Goal: Task Accomplishment & Management: Complete application form

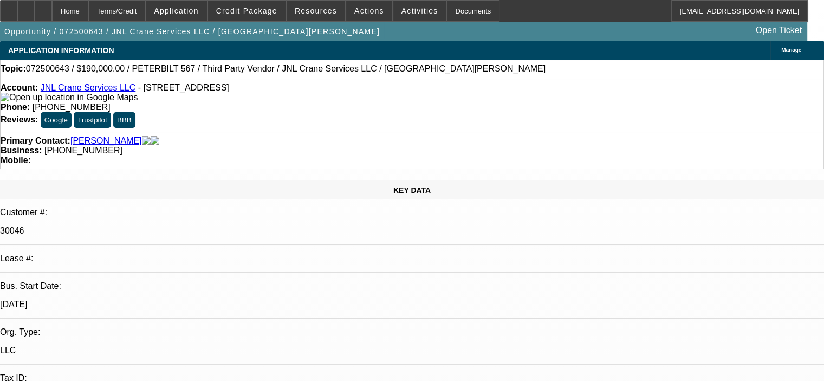
select select "0"
select select "2"
select select "0"
select select "6"
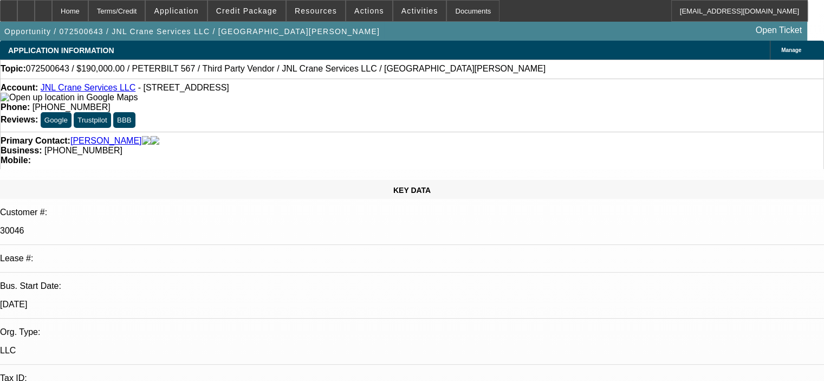
select select "0"
select select "2"
select select "0"
select select "6"
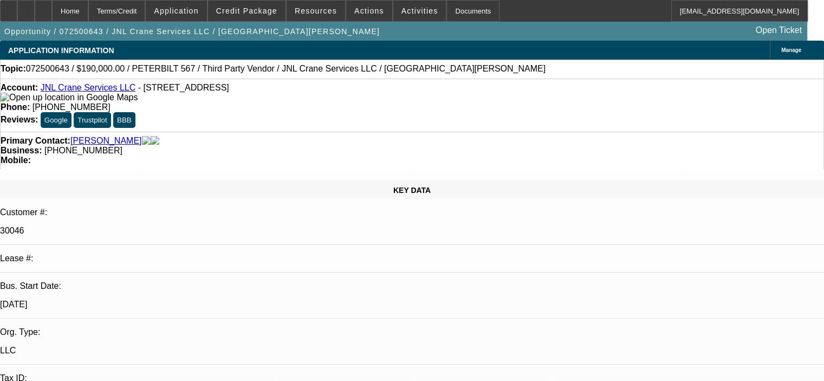
select select "0"
select select "2"
select select "0"
select select "6"
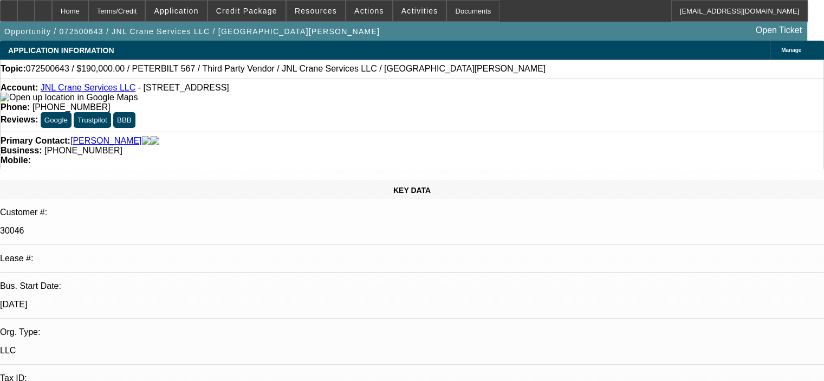
select select "0"
select select "2"
select select "0"
select select "6"
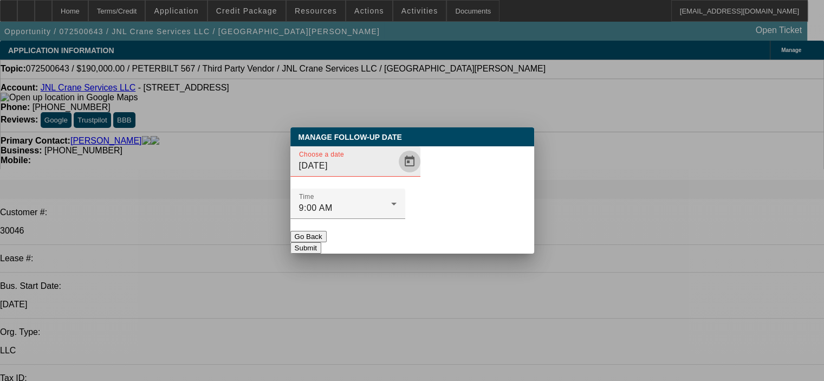
click at [397, 175] on span "Open calendar" at bounding box center [410, 162] width 26 height 26
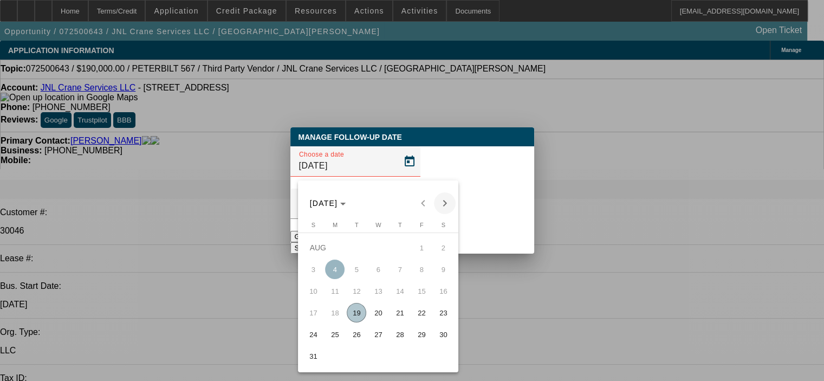
click at [446, 203] on span "Next month" at bounding box center [445, 203] width 22 height 22
click at [356, 270] on span "2" at bounding box center [357, 270] width 20 height 20
type input "9/2/2025"
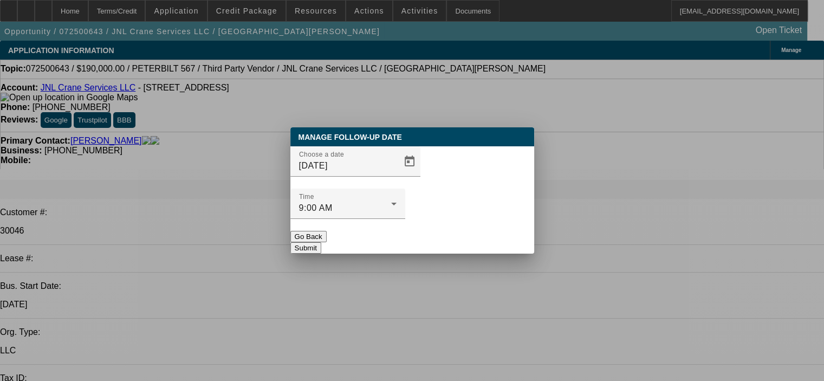
click at [321, 242] on button "Submit" at bounding box center [306, 247] width 31 height 11
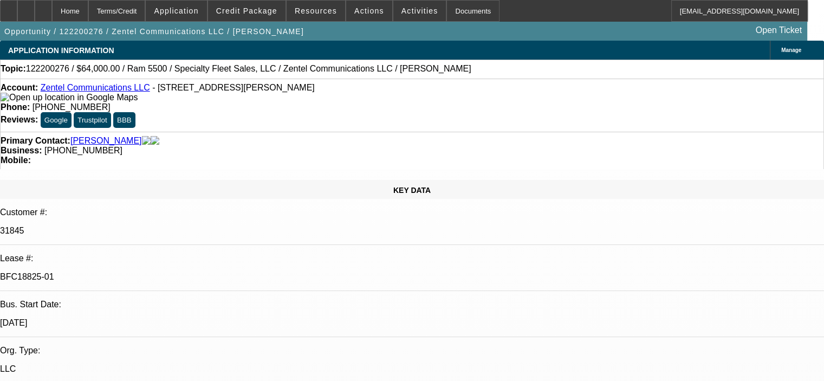
select select "0"
select select "2"
select select "0"
select select "6"
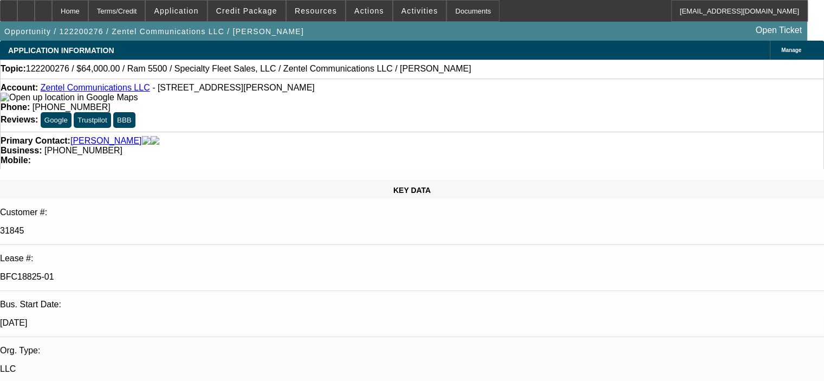
select select "0"
select select "2"
select select "0"
select select "6"
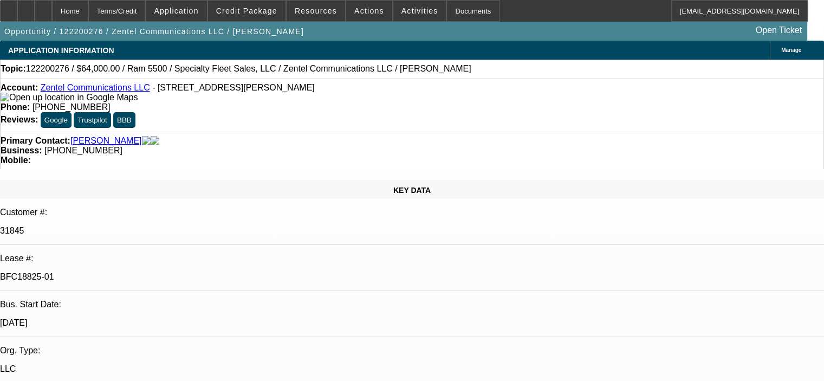
select select "0"
select select "2"
select select "0"
select select "6"
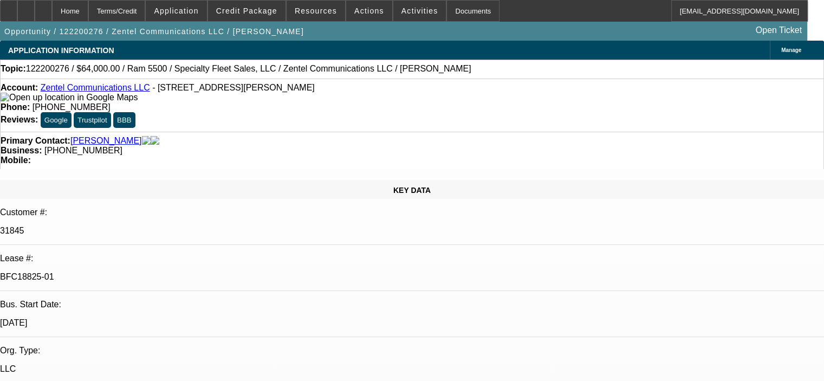
select select "0.1"
select select "2"
select select "0"
select select "6"
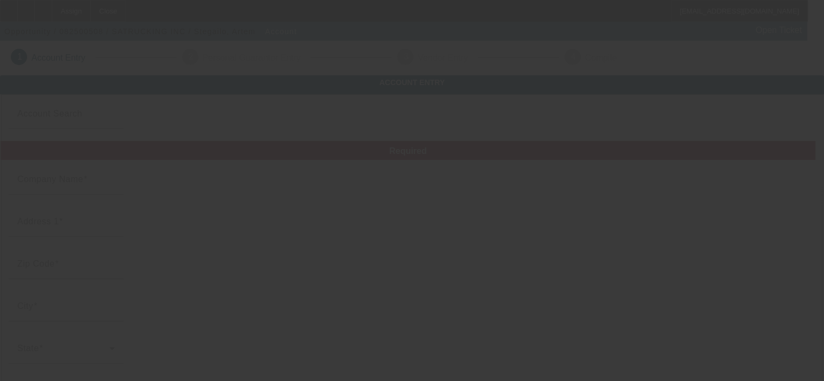
type input "SATRUCKING INC"
type input "650 S EASTWOOD DR WOODSTOCK IL"
type input "60098"
type input "WOODSTOCK, IL (MCHENRY)"
type input "[PHONE_NUMBER]"
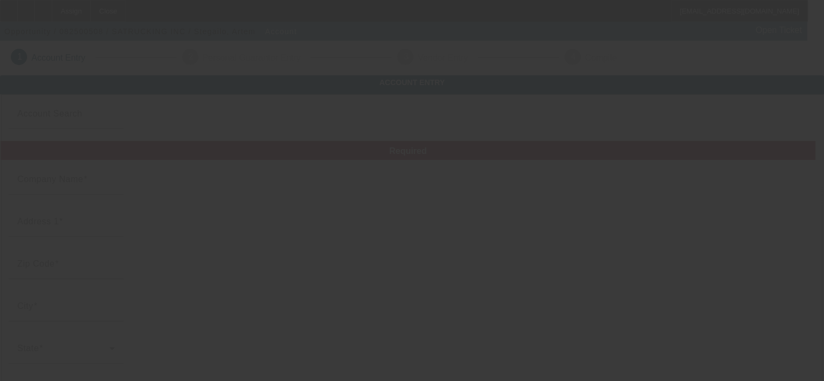
type input "accounting@satruckinginc.com"
type input "[US_EMPLOYER_IDENTIFICATION_NUMBER]"
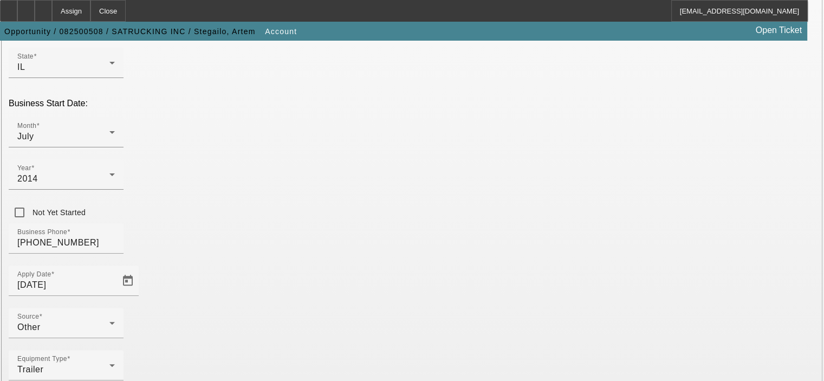
scroll to position [309, 0]
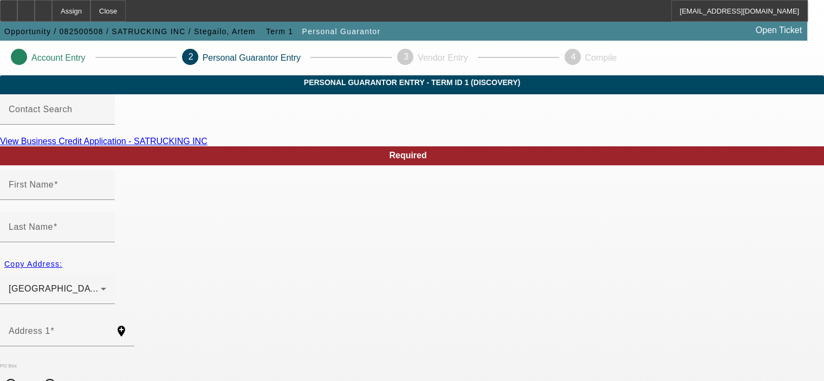
type input "Artem"
type input "Stegailo"
type input "Lake Plumleigh WAY"
radio input "true"
type input "60098"
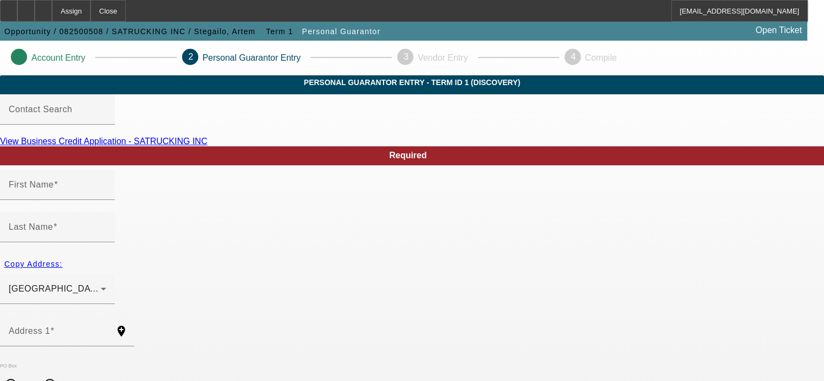
type input "WOODSTOCK, IL (MCHENRY)"
type input "[PHONE_NUMBER]"
type input "100"
type input "574-55-9487"
type input "accounting@satruckinginc.com"
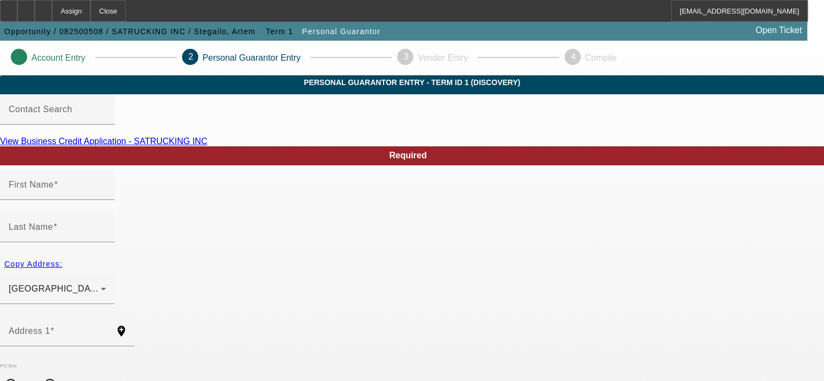
type input "[PHONE_NUMBER]"
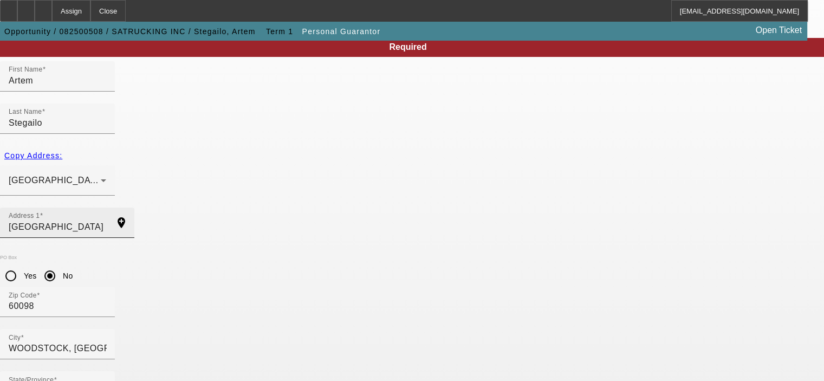
scroll to position [146, 0]
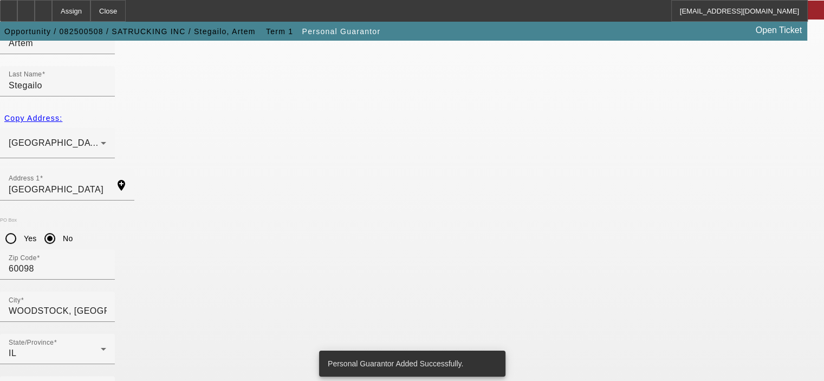
scroll to position [0, 0]
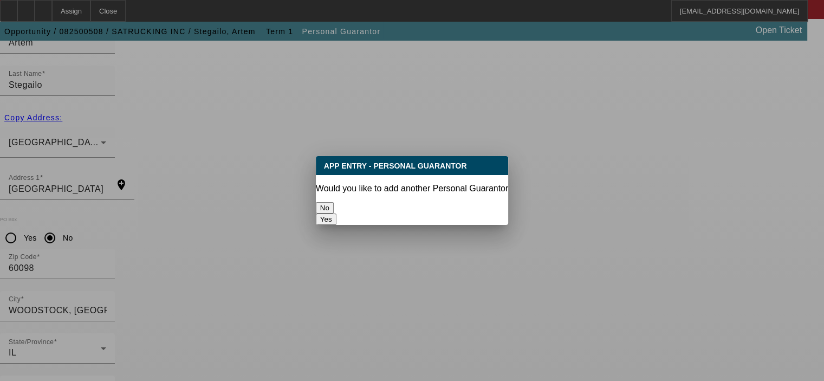
click at [334, 202] on button "No" at bounding box center [325, 207] width 18 height 11
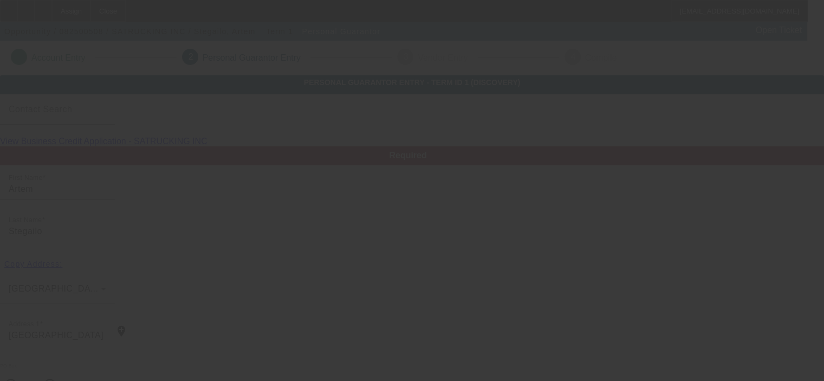
scroll to position [146, 0]
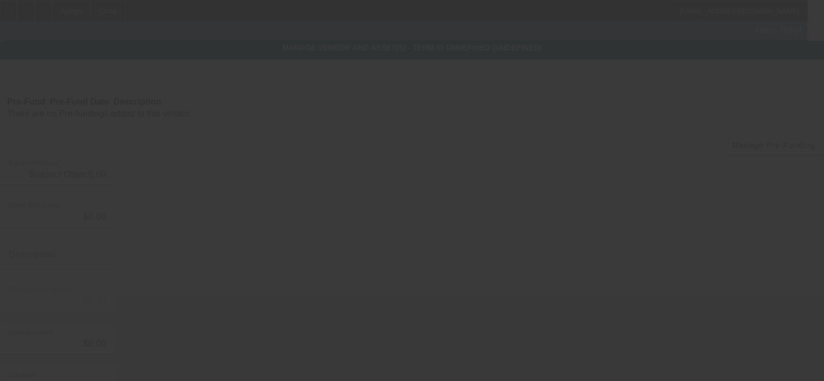
type input "$15,500.00"
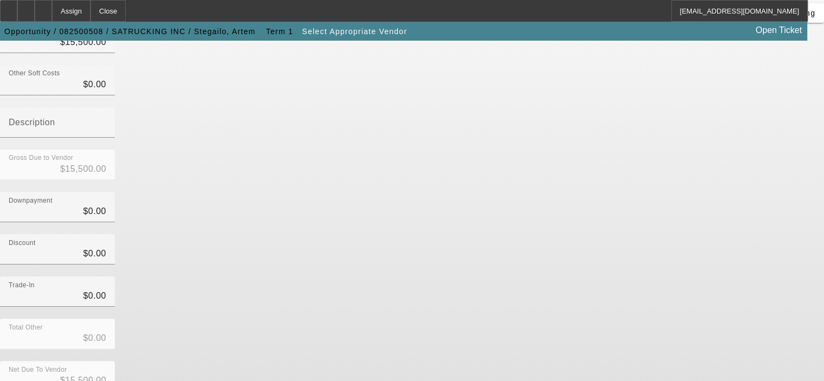
scroll to position [169, 0]
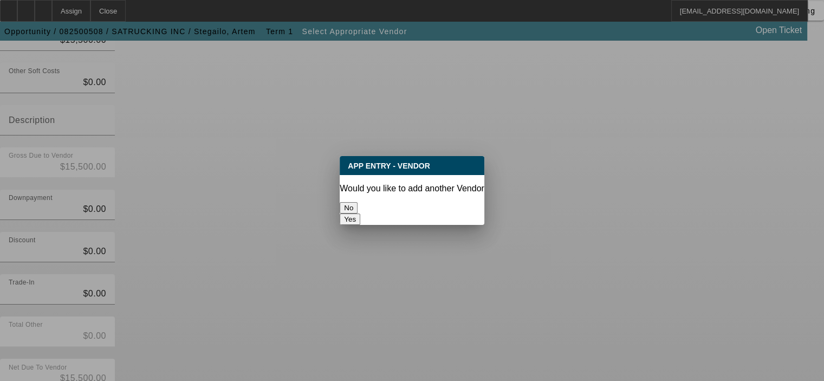
scroll to position [0, 0]
click at [358, 207] on button "No" at bounding box center [349, 207] width 18 height 11
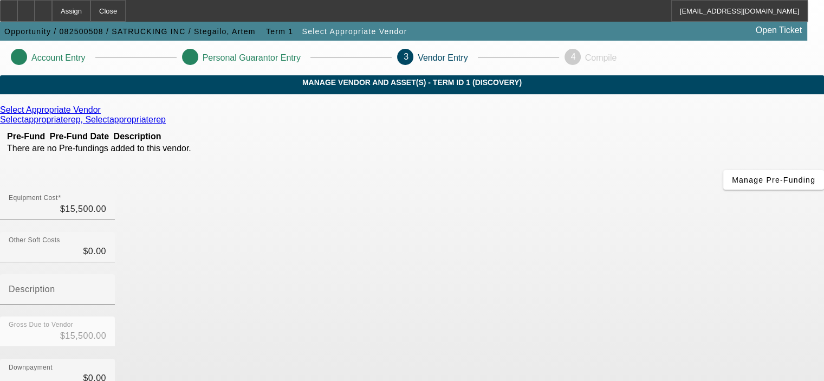
scroll to position [169, 0]
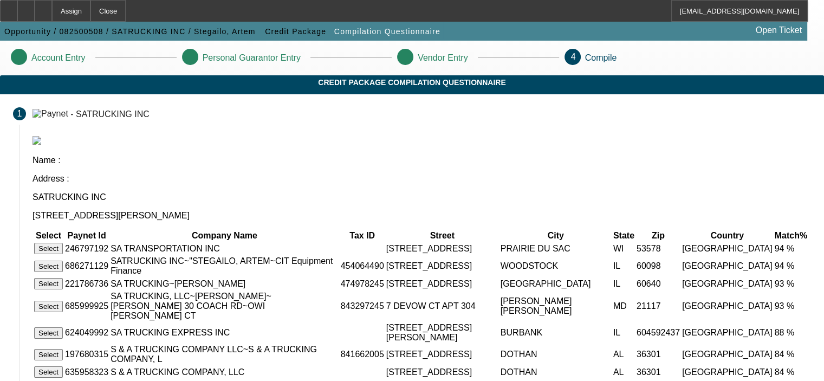
click at [63, 261] on button "Select" at bounding box center [48, 266] width 29 height 11
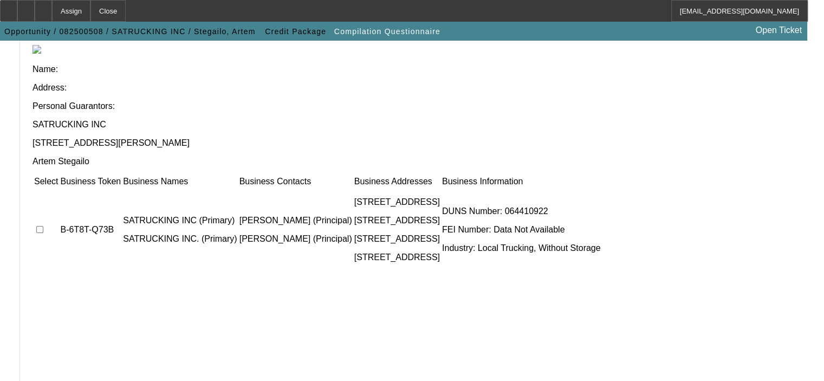
click at [43, 226] on input "checkbox" at bounding box center [39, 229] width 7 height 7
checkbox input "true"
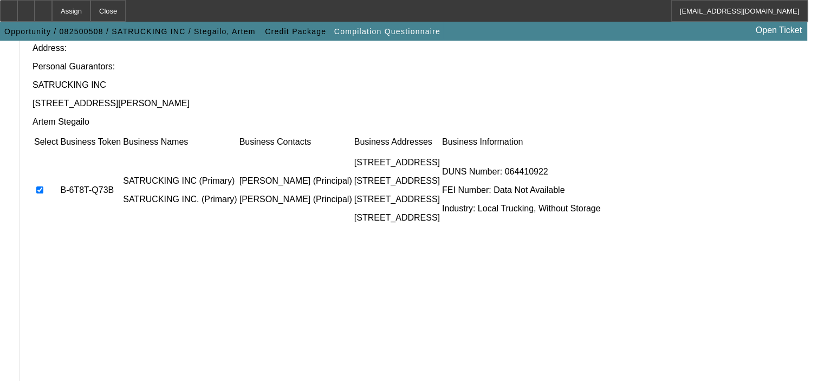
scroll to position [218, 0]
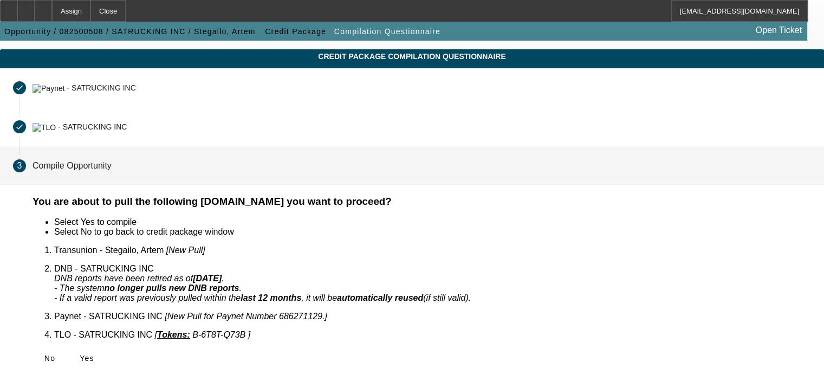
scroll to position [11, 0]
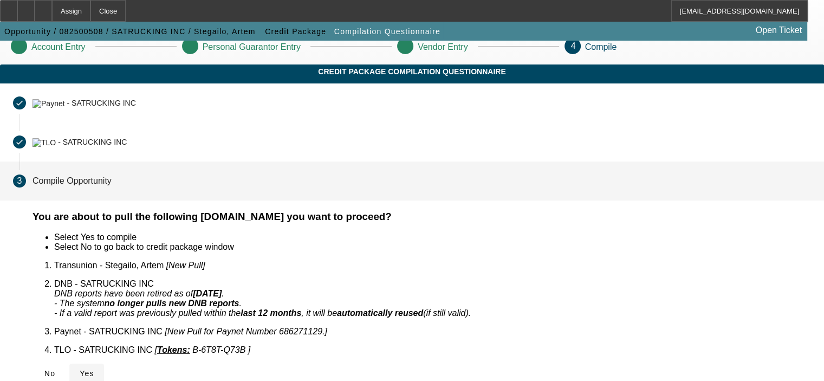
click at [94, 369] on span "Yes" at bounding box center [87, 373] width 15 height 9
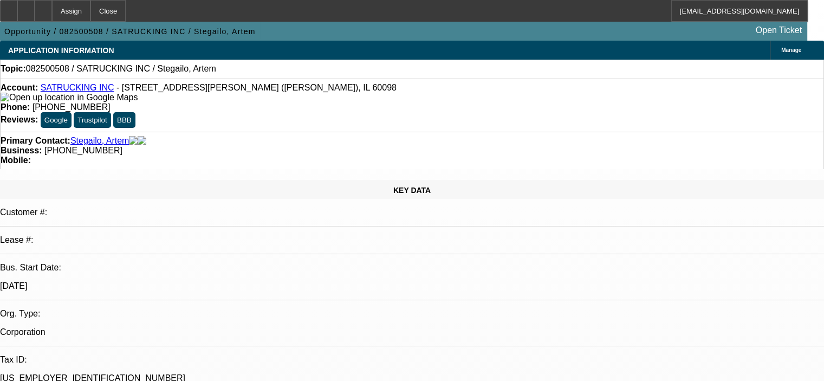
select select "0"
select select "2"
select select "0.1"
select select "4"
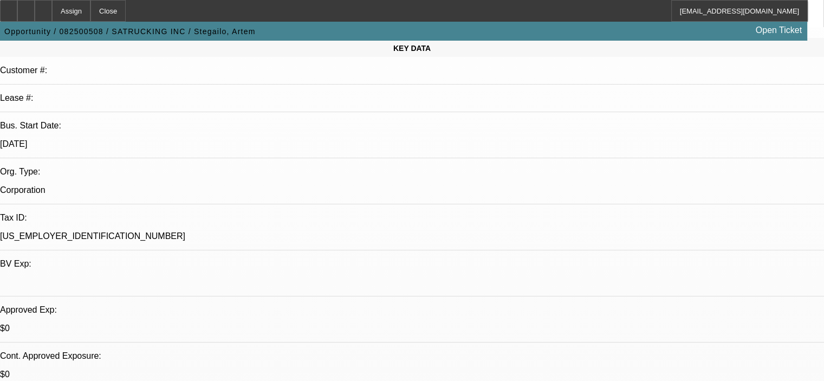
scroll to position [163, 0]
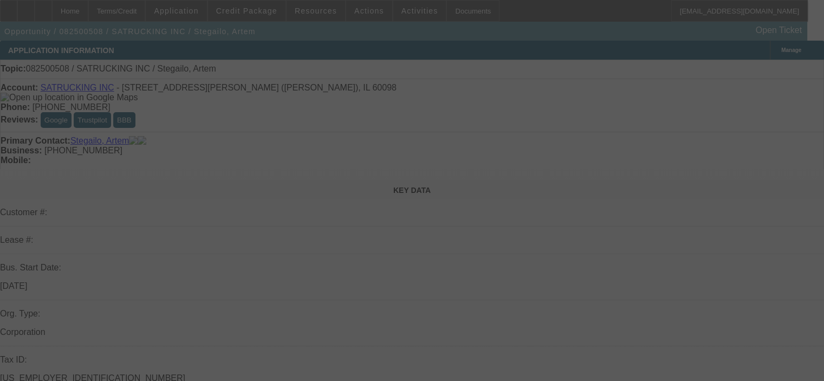
select select "0"
select select "2"
select select "0.1"
select select "4"
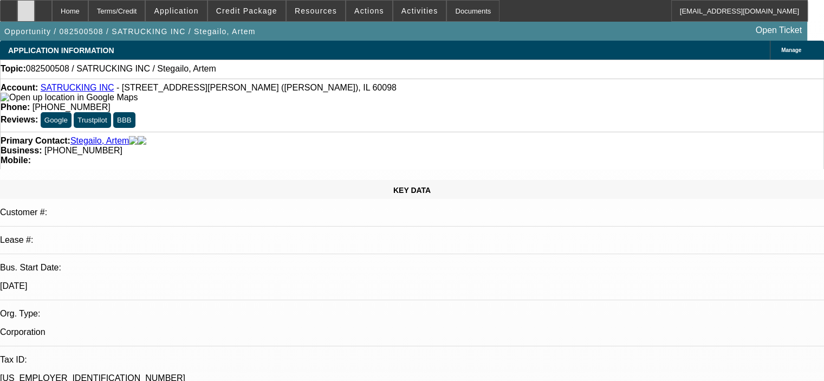
click at [26, 7] on icon at bounding box center [26, 7] width 0 height 0
click at [43, 7] on icon at bounding box center [43, 7] width 0 height 0
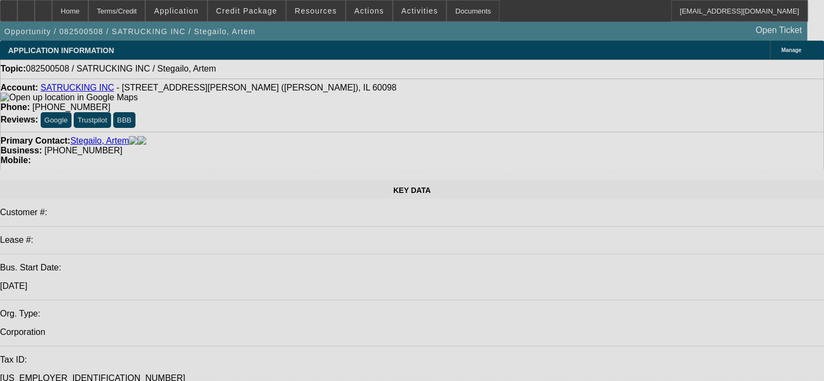
select select "0"
select select "2"
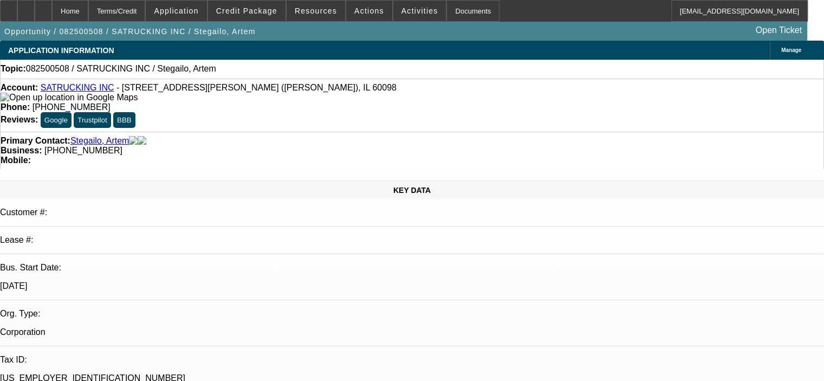
select select "2"
select select "0.1"
select select "4"
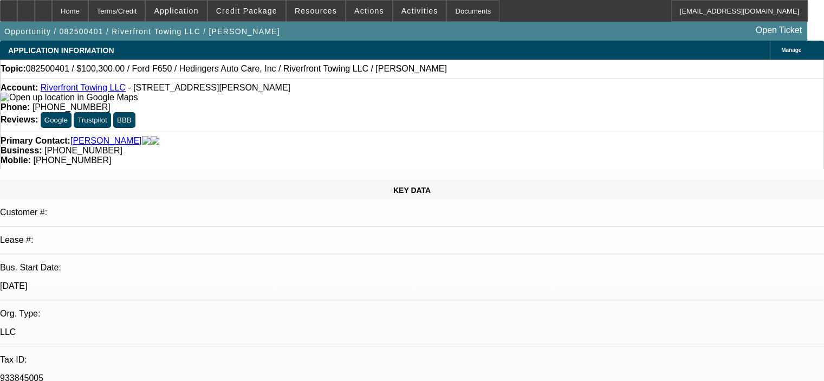
select select "0.15"
select select "2"
select select "0"
select select "6"
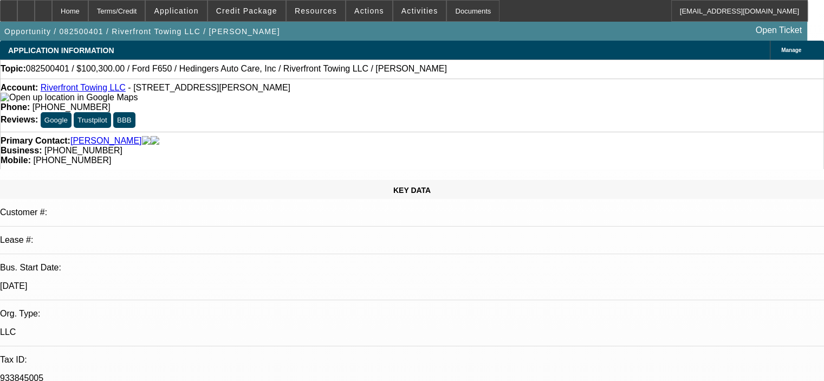
select select "0.15"
select select "2"
select select "0"
select select "6"
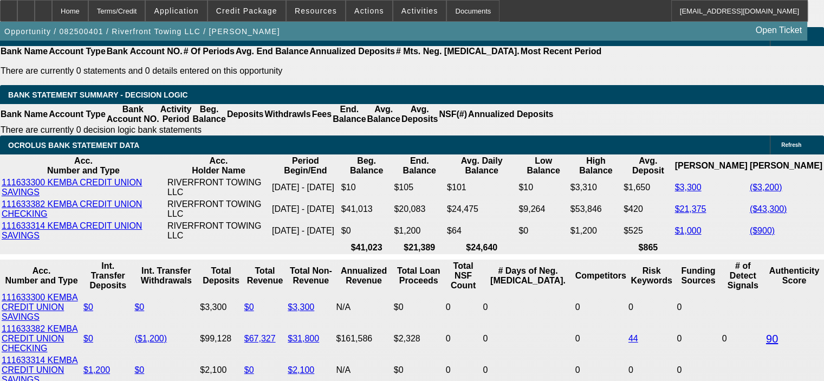
scroll to position [1897, 0]
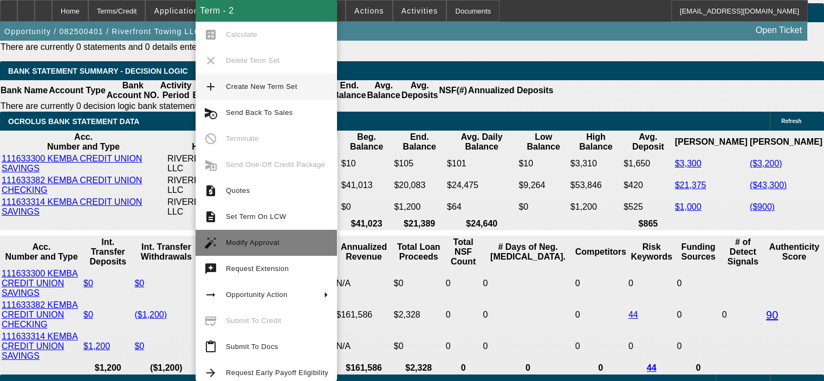
click at [272, 236] on span "Modify Approval" at bounding box center [277, 242] width 102 height 13
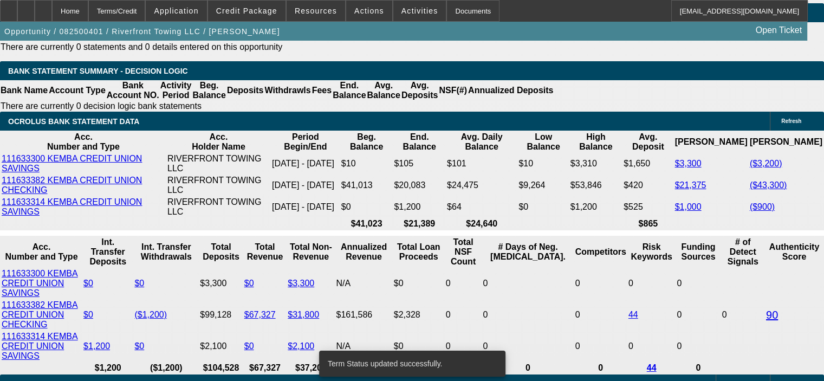
select select "0.15"
select select "2"
select select "0"
select select "6"
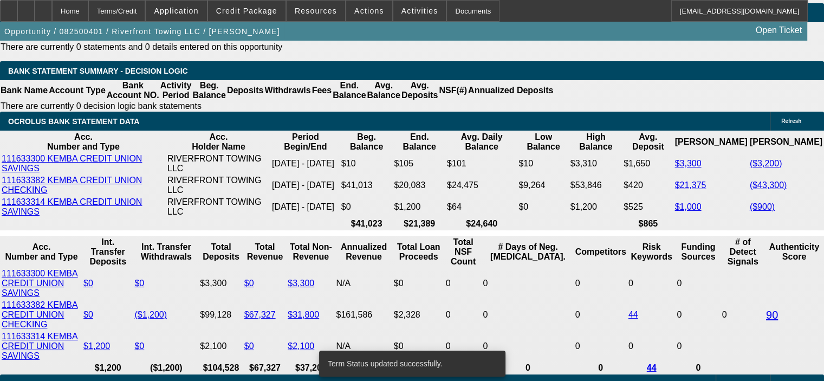
select select "0.15"
select select "2"
select select "0"
select select "6"
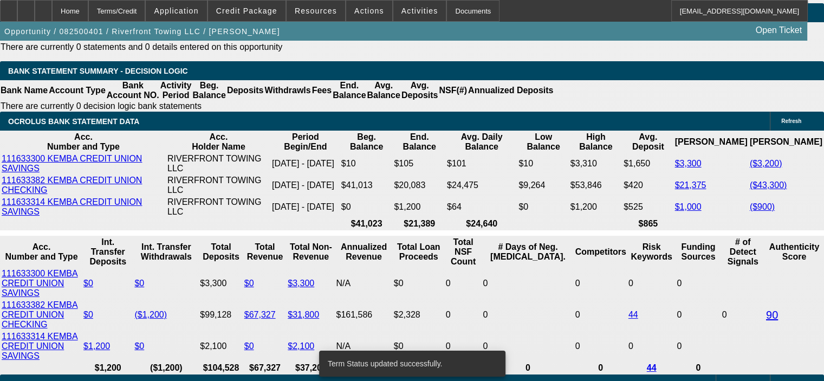
select select "0.15"
select select "2"
select select "0"
select select "6"
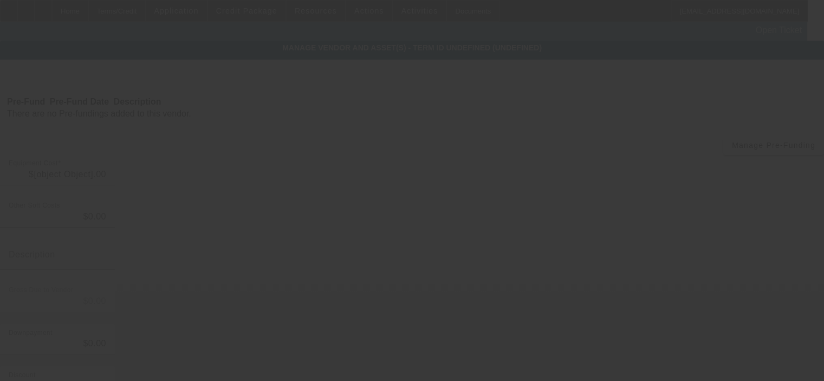
type input "$118,000.00"
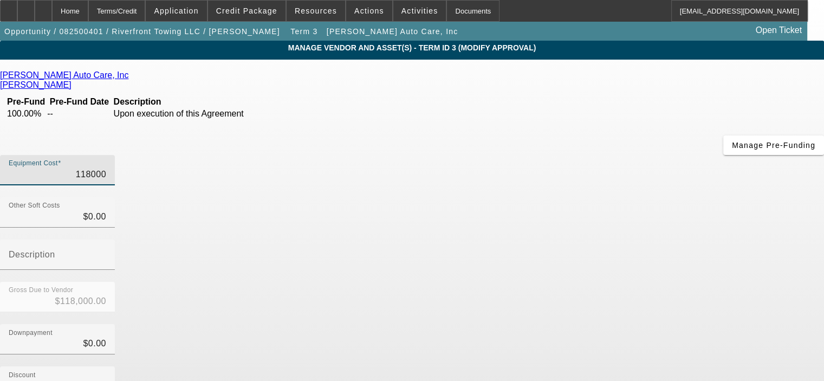
drag, startPoint x: 504, startPoint y: 93, endPoint x: 565, endPoint y: 93, distance: 60.7
click at [564, 155] on div "Equipment Cost 118000" at bounding box center [412, 176] width 824 height 42
type input "1"
type input "$1.00"
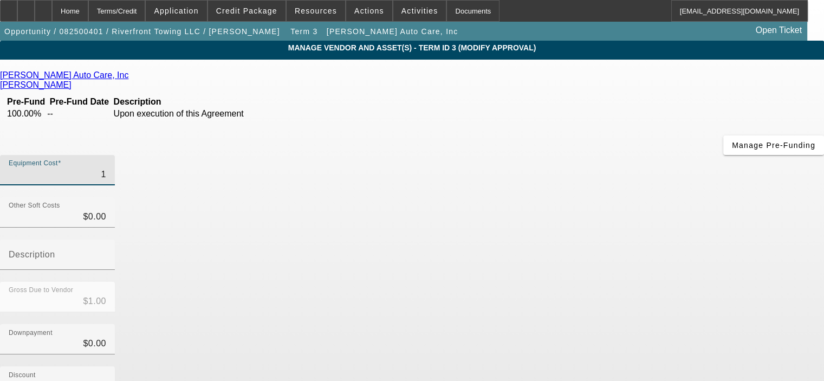
type input "11"
type input "$11.00"
type input "115"
type input "$115.00"
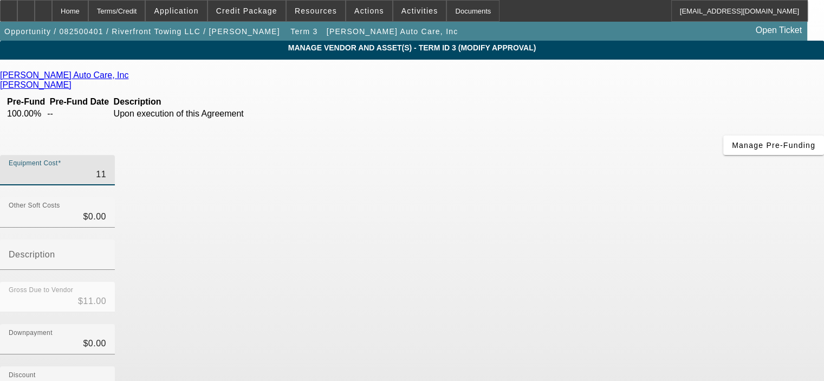
type input "$115.00"
type input "1150"
type input "$1,150.00"
type input "11500"
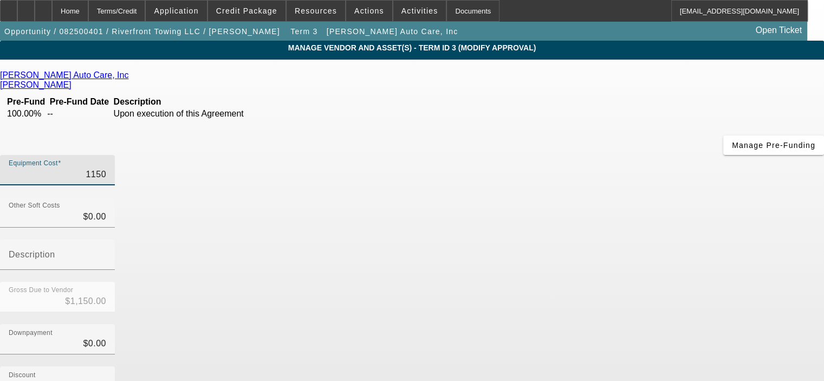
type input "$11,500.00"
type input "115000"
type input "$115,000.00"
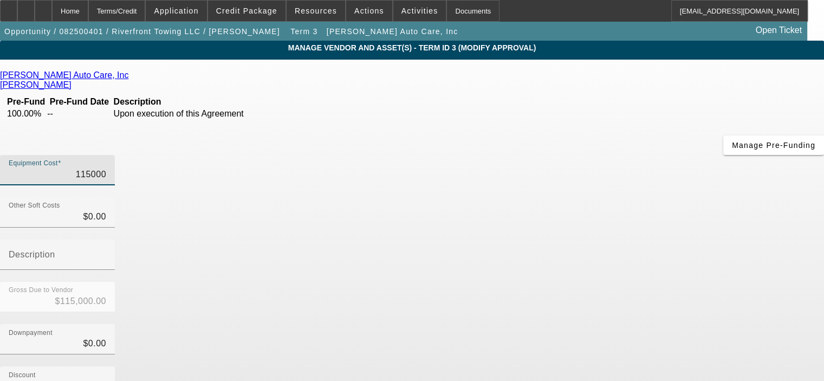
type input "$115,000.00"
click at [621, 324] on div "Downpayment $0.00" at bounding box center [412, 345] width 824 height 42
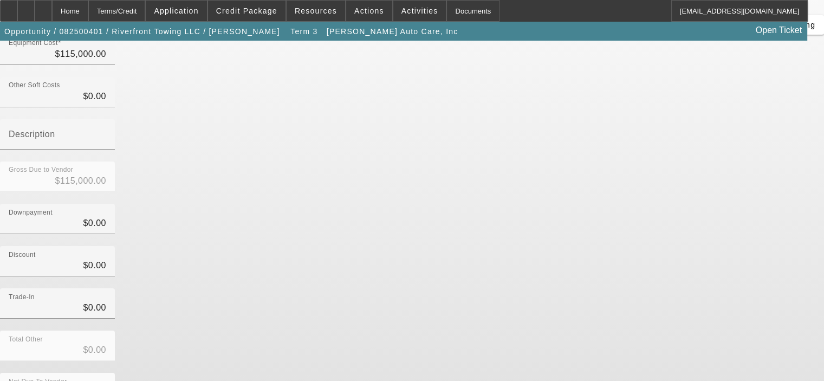
scroll to position [124, 0]
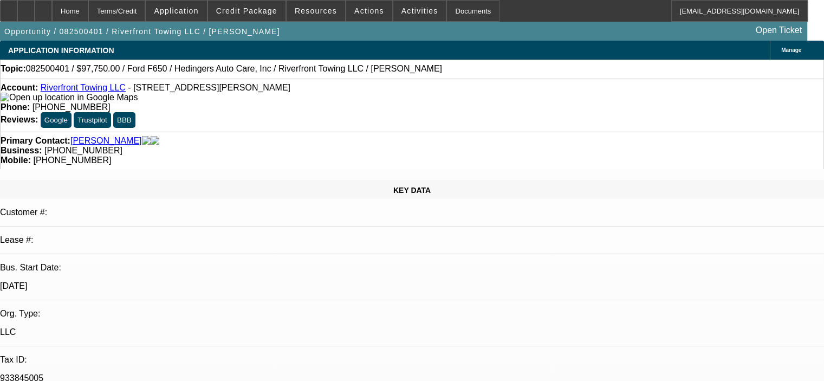
select select "0.15"
select select "2"
select select "0"
select select "6"
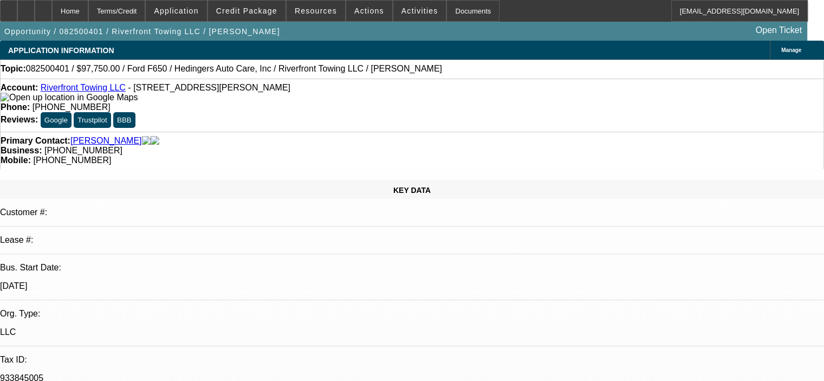
select select "0.15"
select select "2"
select select "0"
select select "6"
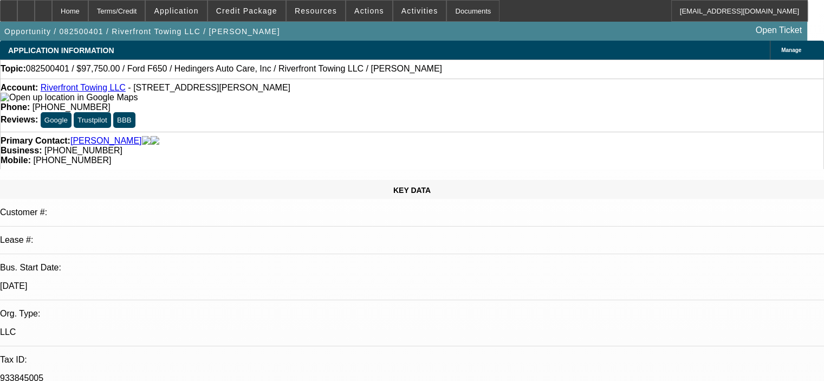
select select "0.15"
select select "2"
select select "0"
select select "6"
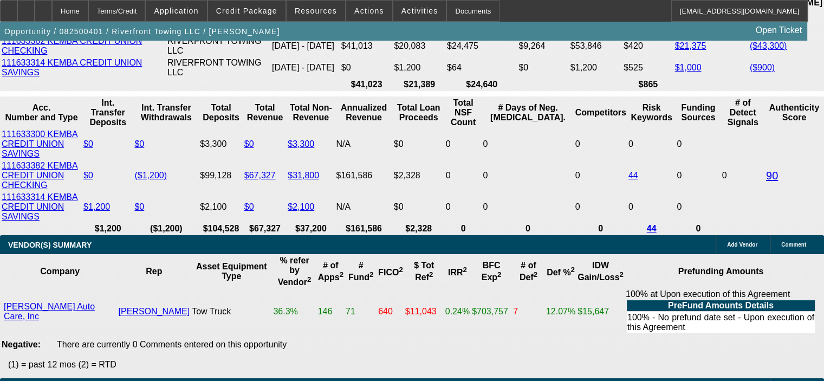
scroll to position [2060, 0]
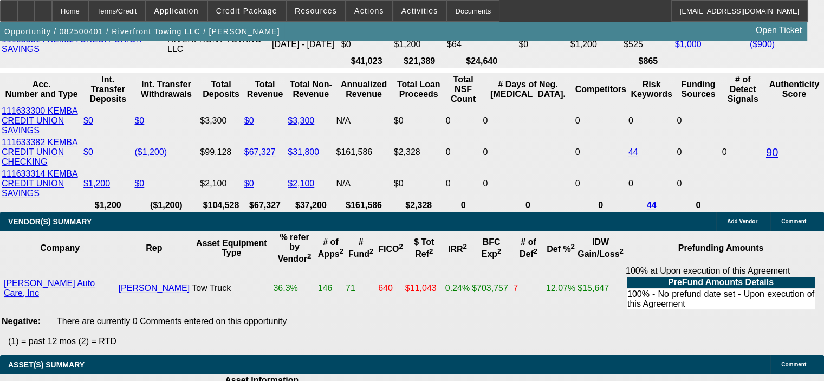
drag, startPoint x: 127, startPoint y: 267, endPoint x: 199, endPoint y: 262, distance: 72.2
type input "11"
type input "UNKNOWN"
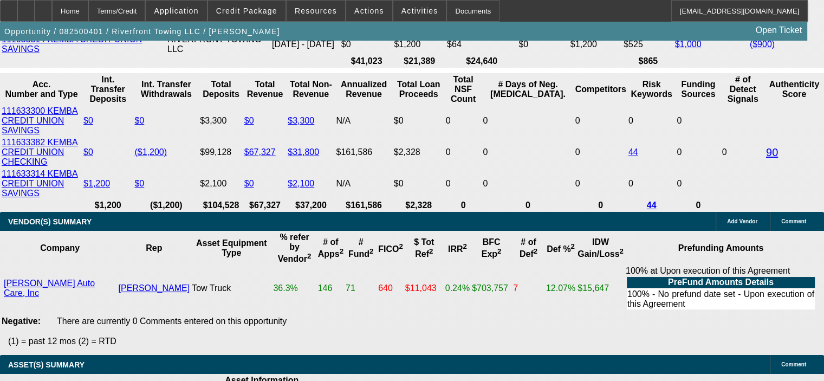
type input "$11,500.00"
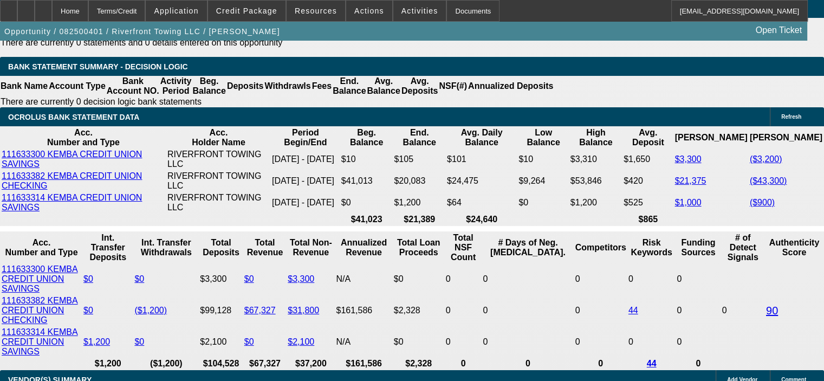
scroll to position [1897, 0]
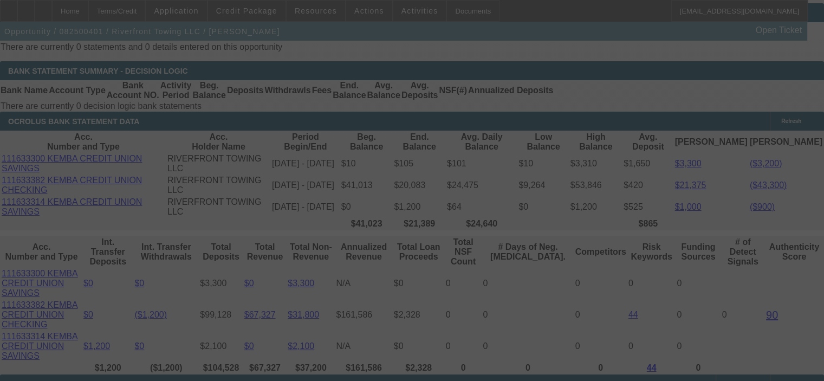
select select "0.15"
select select "2"
select select "0"
select select "6"
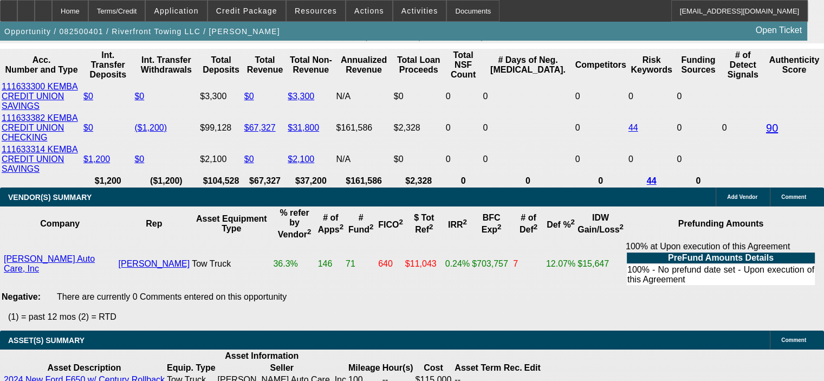
scroll to position [2060, 0]
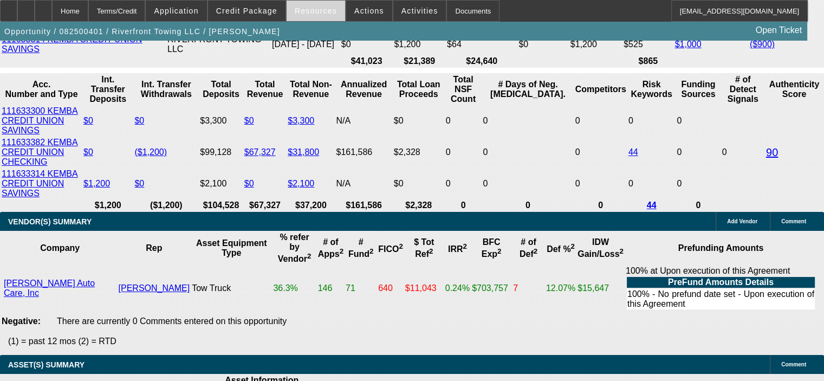
click at [315, 11] on span "Resources" at bounding box center [316, 11] width 42 height 9
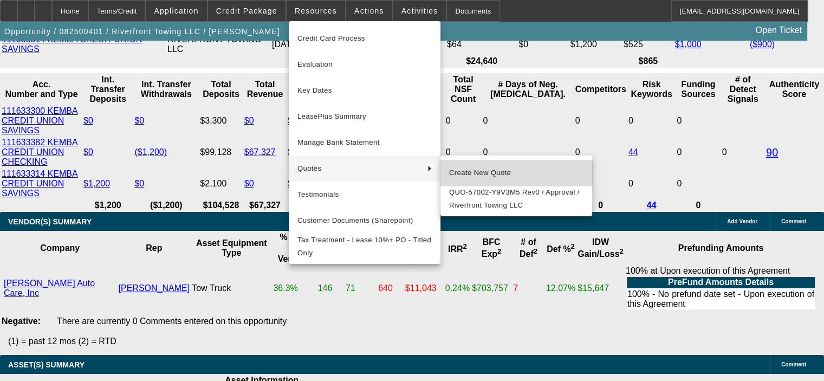
click at [486, 172] on span "Create New Quote" at bounding box center [516, 172] width 134 height 13
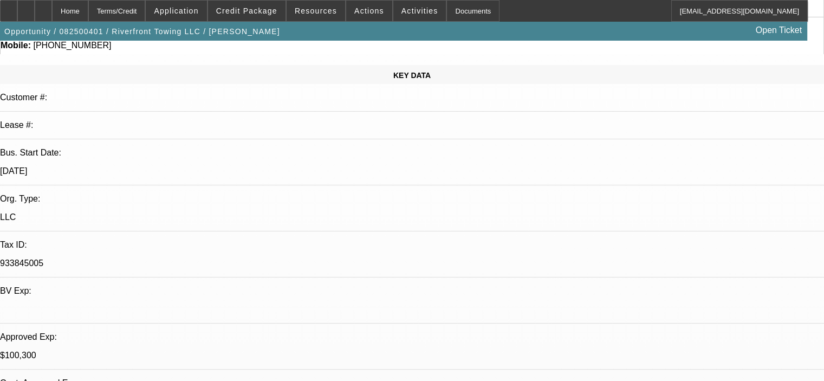
scroll to position [108, 0]
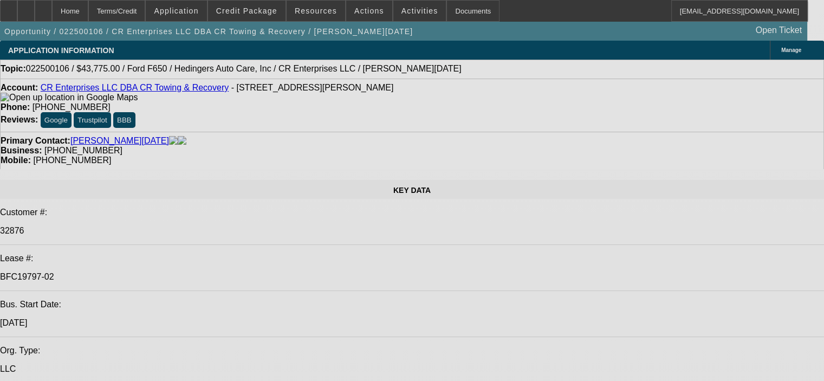
select select "0.15"
select select "2"
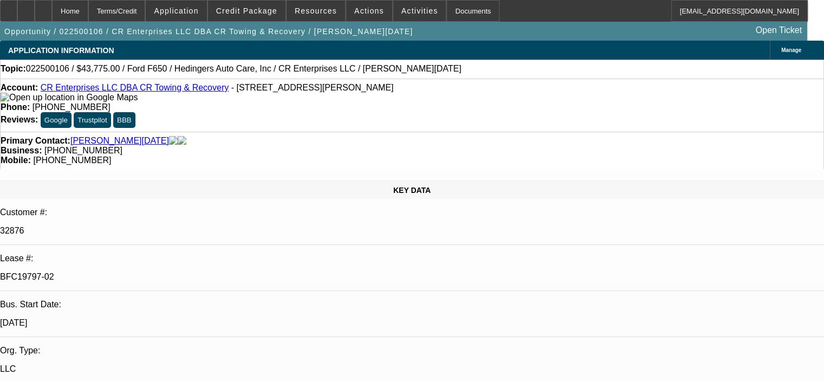
select select "0.1"
select select "0.15"
select select "2"
select select "0.1"
select select "0.15"
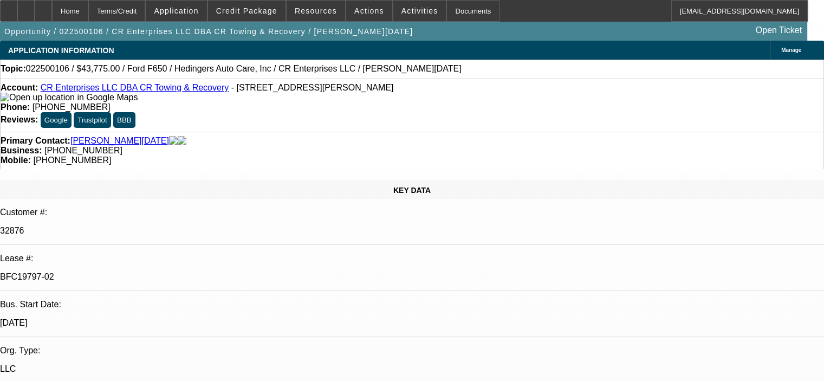
select select "2"
select select "0.1"
select select "0.15"
select select "2"
select select "0.1"
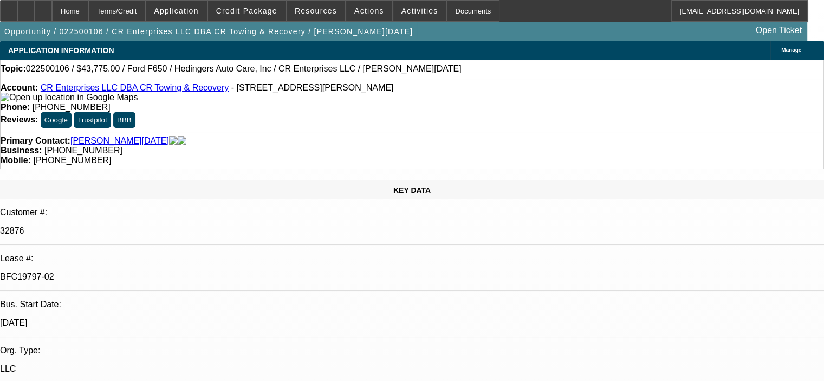
select select "1"
select select "2"
select select "4"
select select "1"
select select "2"
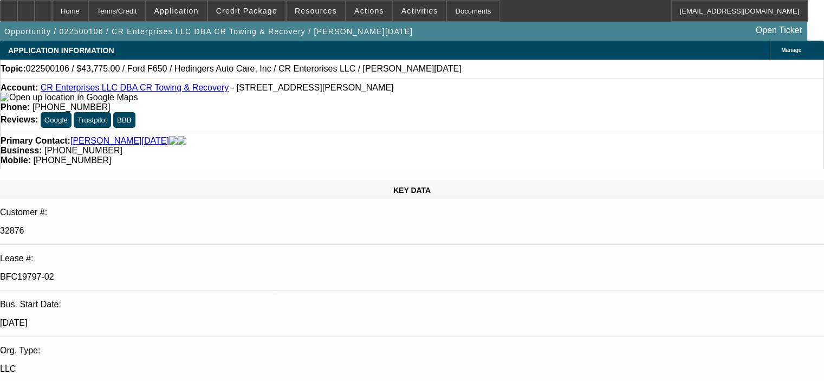
select select "4"
select select "1"
select select "2"
select select "4"
select select "1"
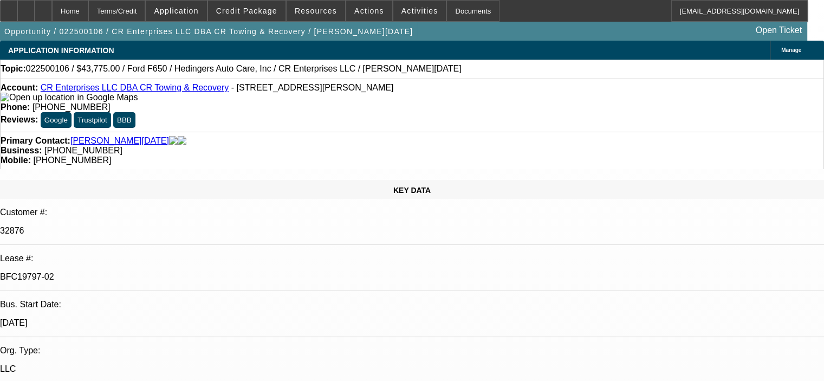
select select "2"
select select "4"
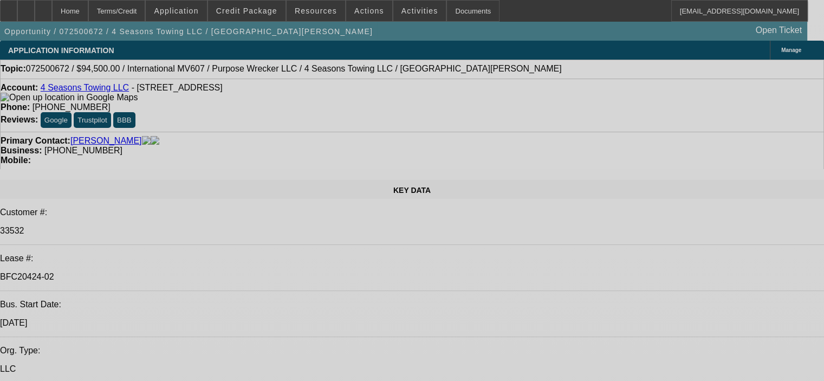
select select "0"
select select "2"
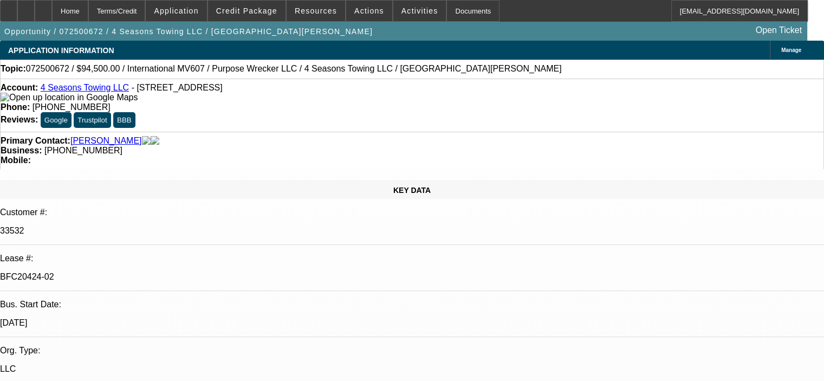
select select "0"
select select "6"
select select "0"
select select "2"
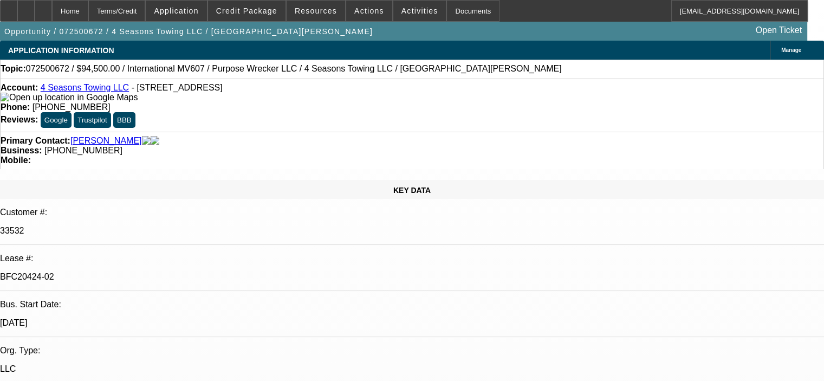
select select "0"
select select "6"
select select "0"
select select "2"
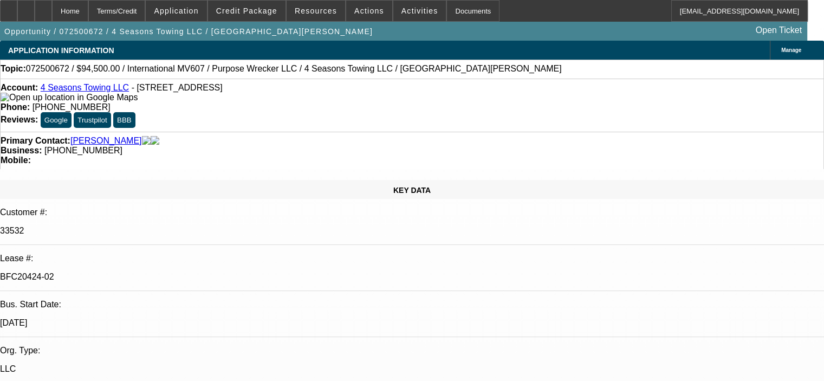
select select "0"
select select "6"
